Goal: Information Seeking & Learning: Understand process/instructions

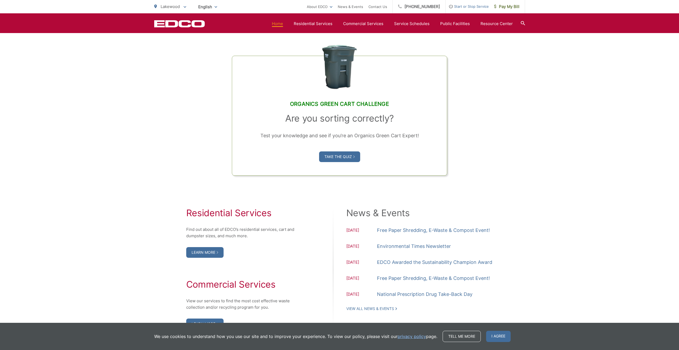
scroll to position [427, 0]
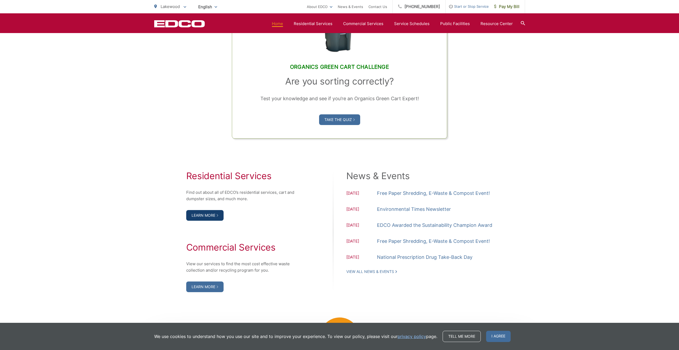
click at [208, 215] on link "Learn More" at bounding box center [204, 215] width 37 height 11
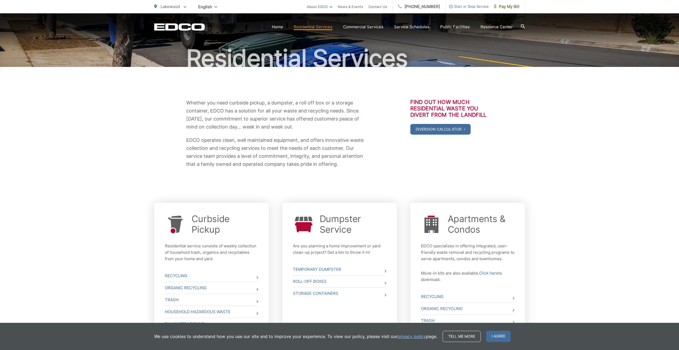
scroll to position [95, 0]
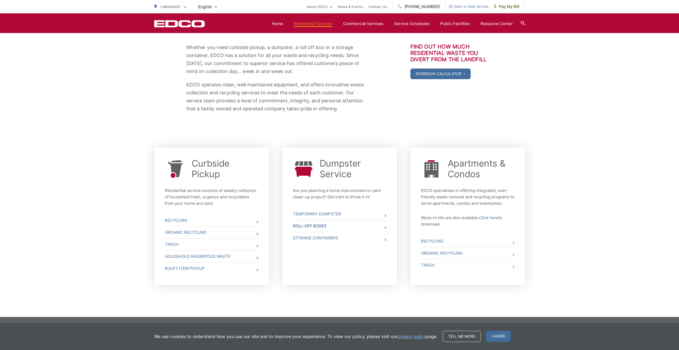
click at [320, 228] on link "Roll-Off Boxes" at bounding box center [339, 226] width 93 height 12
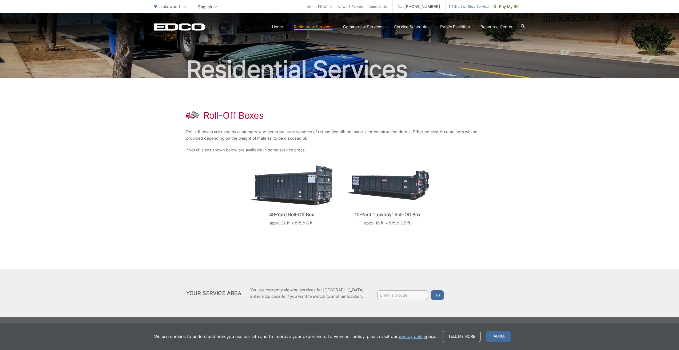
scroll to position [29, 0]
click at [509, 7] on span "Pay My Bill" at bounding box center [506, 6] width 25 height 6
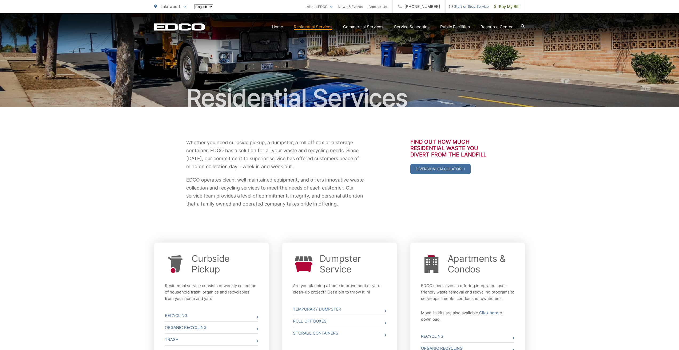
scroll to position [95, 0]
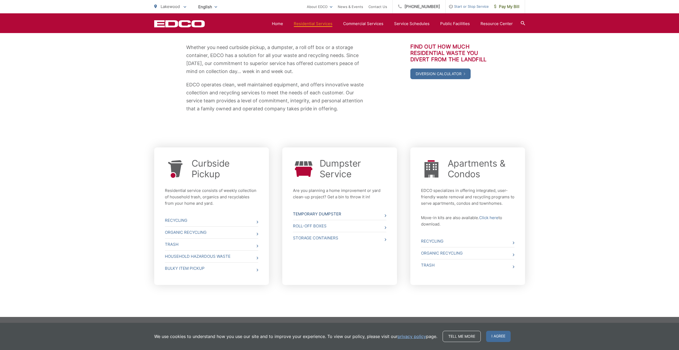
click at [321, 213] on link "Temporary Dumpster" at bounding box center [339, 214] width 93 height 12
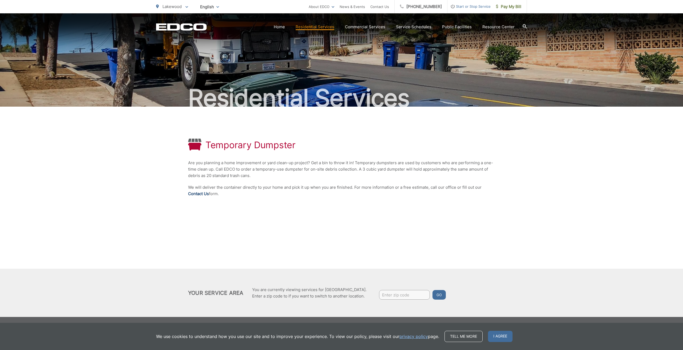
click at [196, 194] on link "Contact Us" at bounding box center [198, 194] width 21 height 6
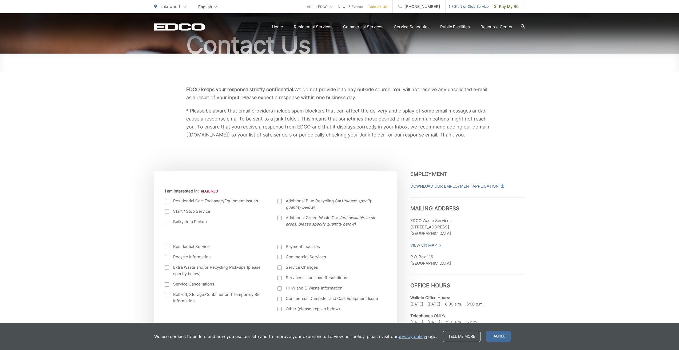
scroll to position [53, 0]
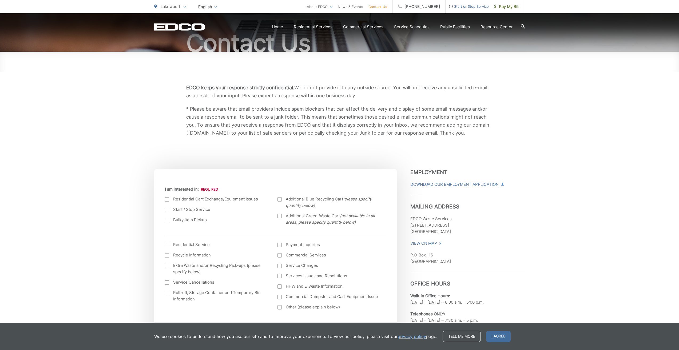
drag, startPoint x: 194, startPoint y: 89, endPoint x: 195, endPoint y: 94, distance: 5.0
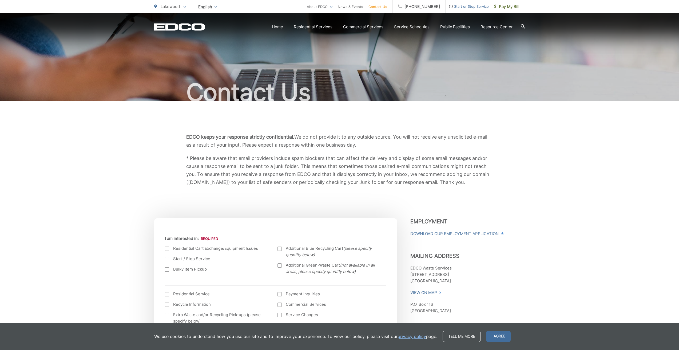
scroll to position [0, 0]
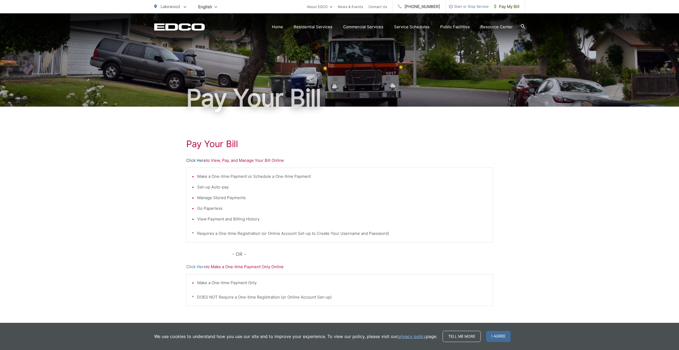
click at [200, 162] on link "Click Here" at bounding box center [196, 160] width 20 height 6
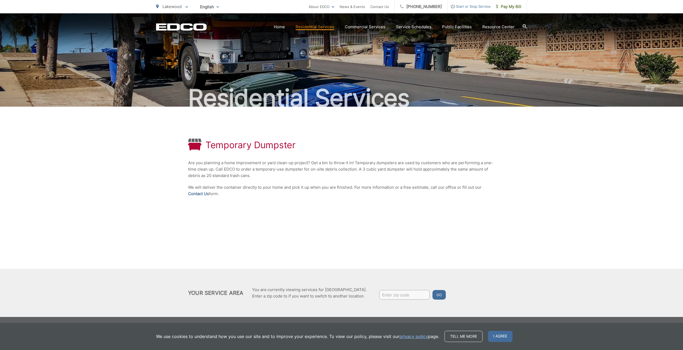
drag, startPoint x: 275, startPoint y: 188, endPoint x: 512, endPoint y: 183, distance: 237.9
click at [512, 183] on div "Temporary Dumpster Are you planning a home improvement or yard clean-up project…" at bounding box center [341, 212] width 683 height 211
click at [523, 262] on div "Temporary Dumpster Are you planning a home improvement or yard clean-up project…" at bounding box center [341, 212] width 683 height 211
drag, startPoint x: 491, startPoint y: 182, endPoint x: 302, endPoint y: 284, distance: 214.6
click at [249, 180] on div "Temporary Dumpster Are you planning a home improvement or yard clean-up project…" at bounding box center [341, 168] width 307 height 123
